Goal: Information Seeking & Learning: Understand process/instructions

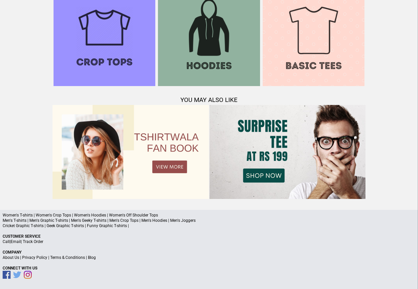
scroll to position [638, 0]
click at [62, 257] on link "Terms & Conditions" at bounding box center [67, 257] width 35 height 5
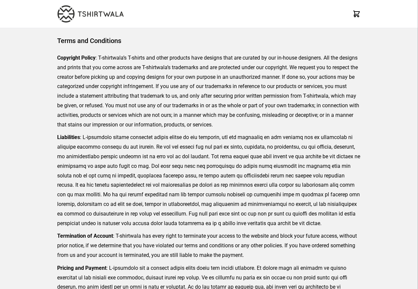
scroll to position [152, 0]
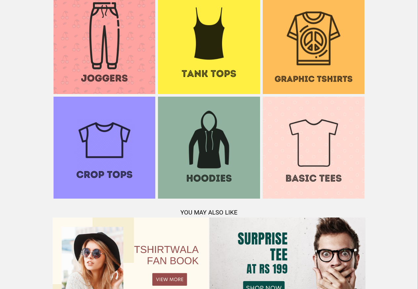
scroll to position [638, 0]
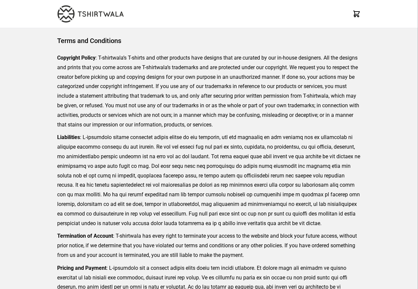
scroll to position [152, 0]
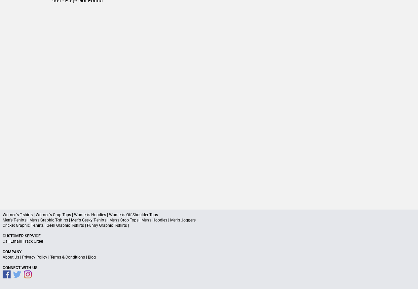
scroll to position [31, 0]
